Goal: Navigation & Orientation: Find specific page/section

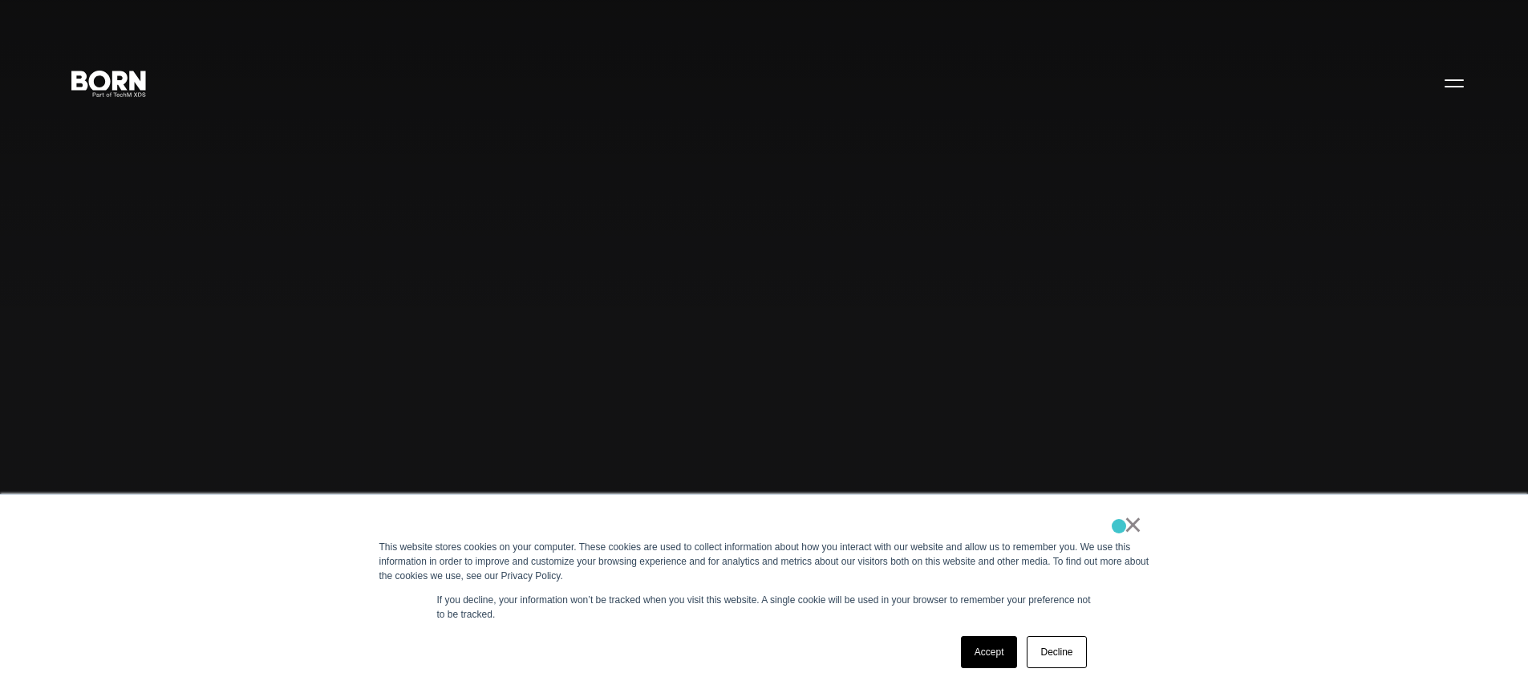
click at [1119, 526] on div "×" at bounding box center [761, 528] width 764 height 22
click at [1068, 655] on link "Decline" at bounding box center [1056, 652] width 59 height 32
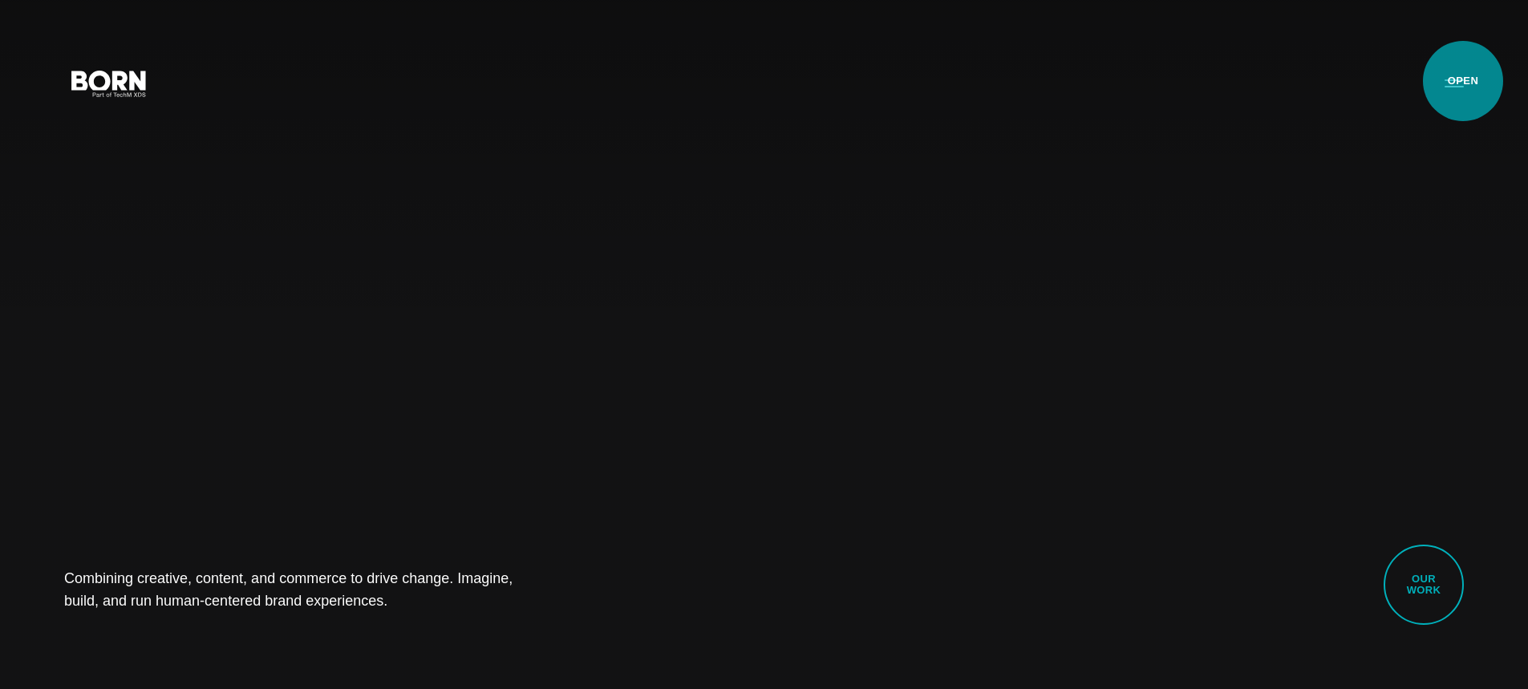
click at [1463, 83] on button "Primary Menu" at bounding box center [1454, 83] width 39 height 34
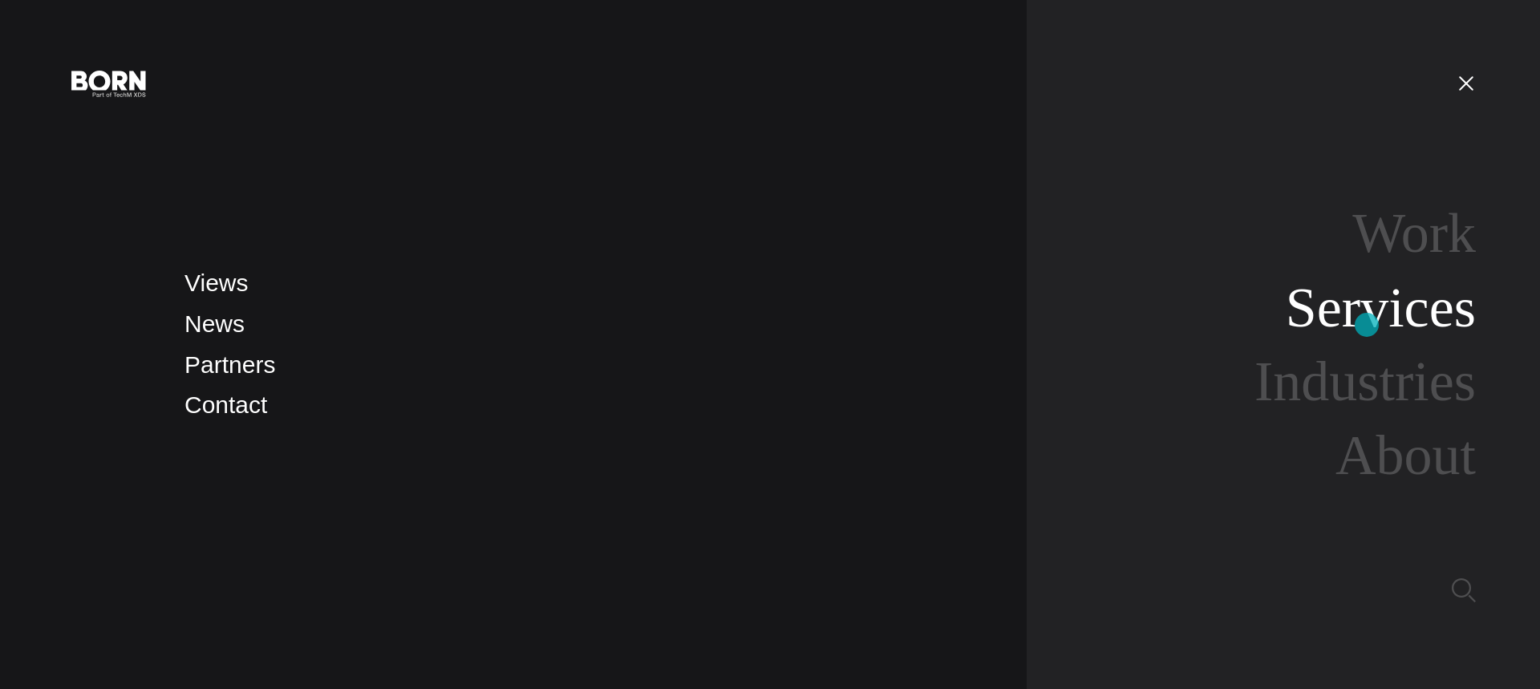
click at [1367, 325] on link "Services" at bounding box center [1381, 308] width 190 height 62
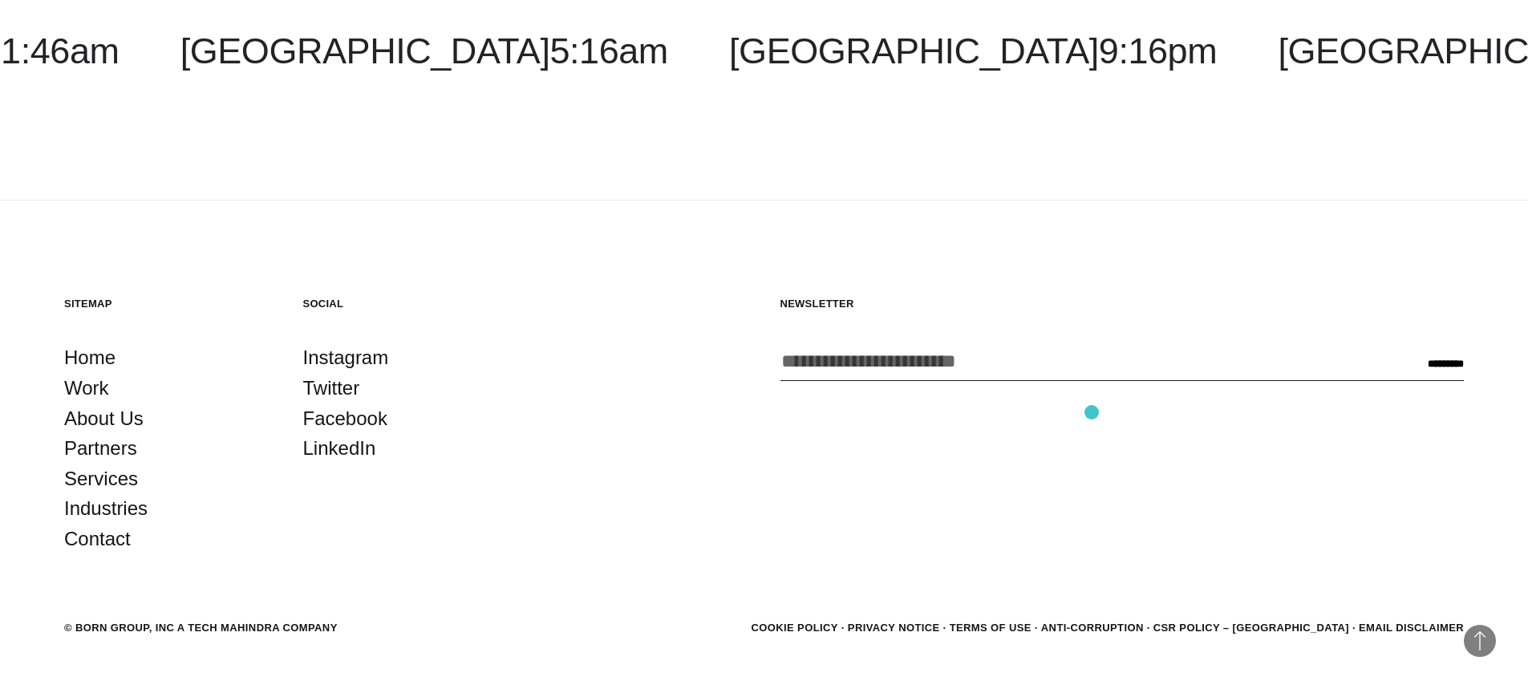
scroll to position [3354, 0]
